Goal: Task Accomplishment & Management: Manage account settings

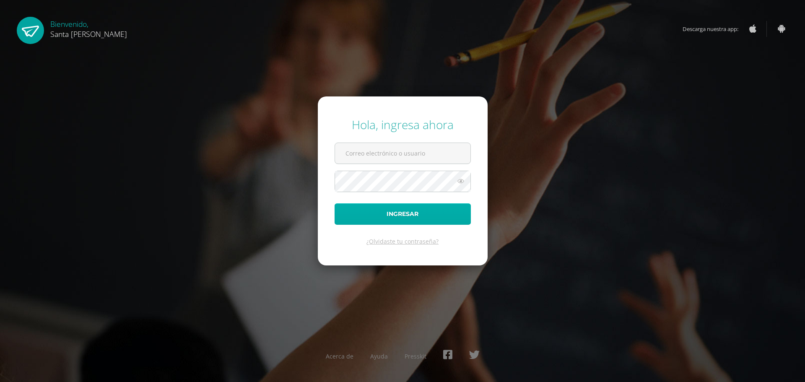
type input "[EMAIL_ADDRESS][DOMAIN_NAME]"
click at [443, 210] on button "Ingresar" at bounding box center [403, 213] width 136 height 21
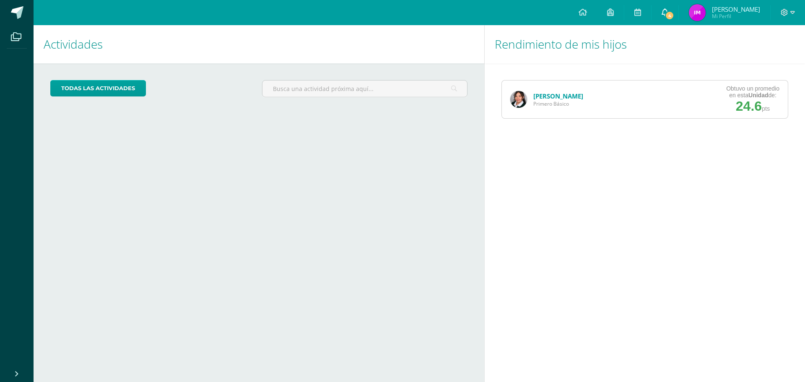
click at [678, 11] on link "4" at bounding box center [664, 12] width 27 height 25
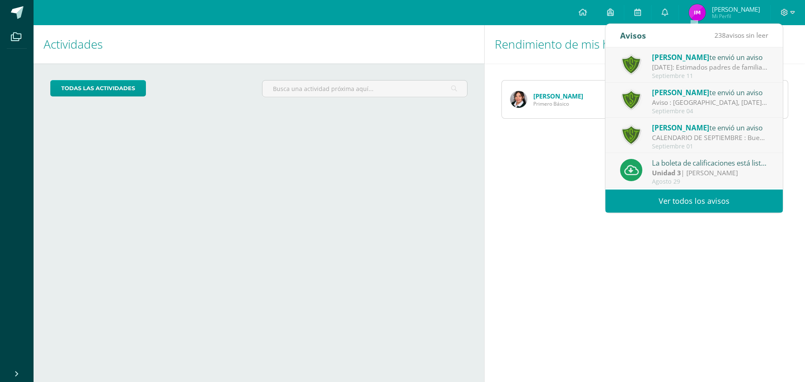
click at [686, 69] on div "[DATE]: Estimados padres de familia: Se les informa que el día [DATE] los horar…" at bounding box center [710, 67] width 117 height 10
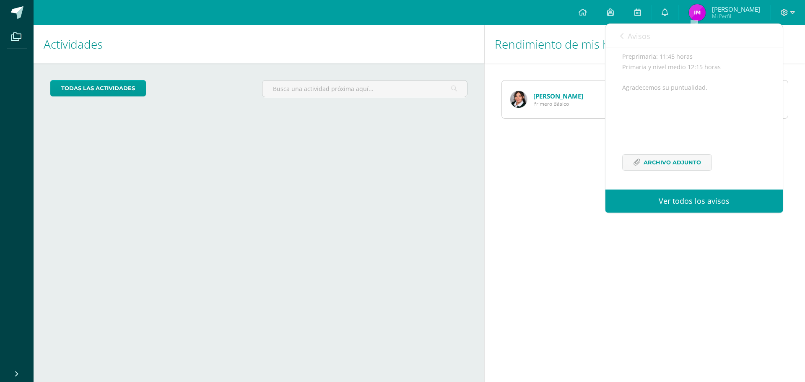
scroll to position [153, 0]
click at [700, 163] on span "Archivo Adjunto" at bounding box center [672, 163] width 57 height 16
